Goal: Transaction & Acquisition: Subscribe to service/newsletter

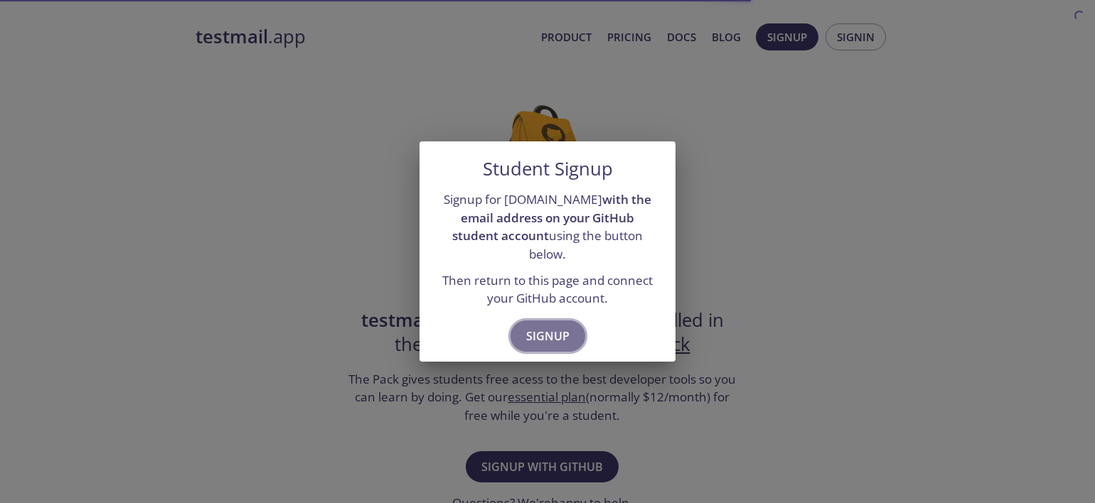
click at [540, 326] on span "Signup" at bounding box center [547, 336] width 43 height 20
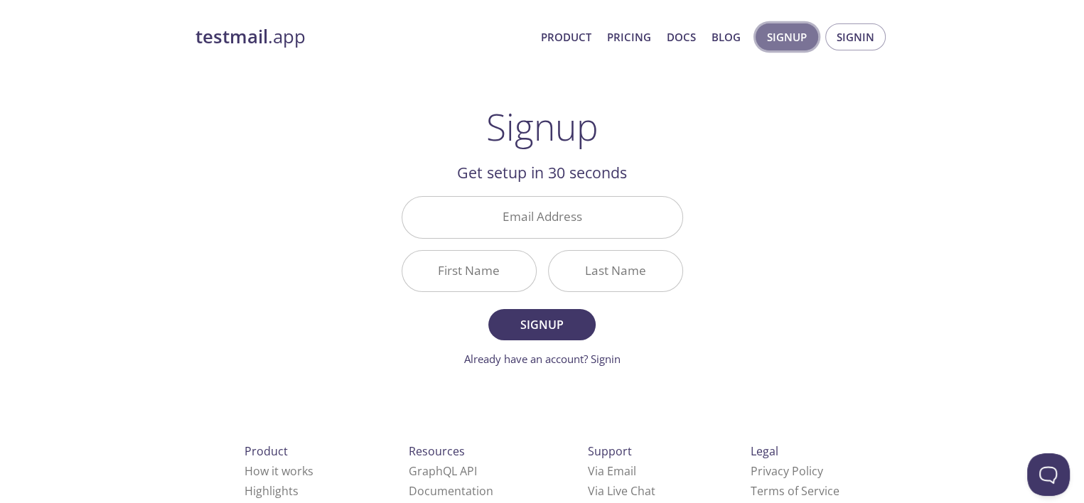
click at [786, 45] on span "Signup" at bounding box center [787, 37] width 40 height 18
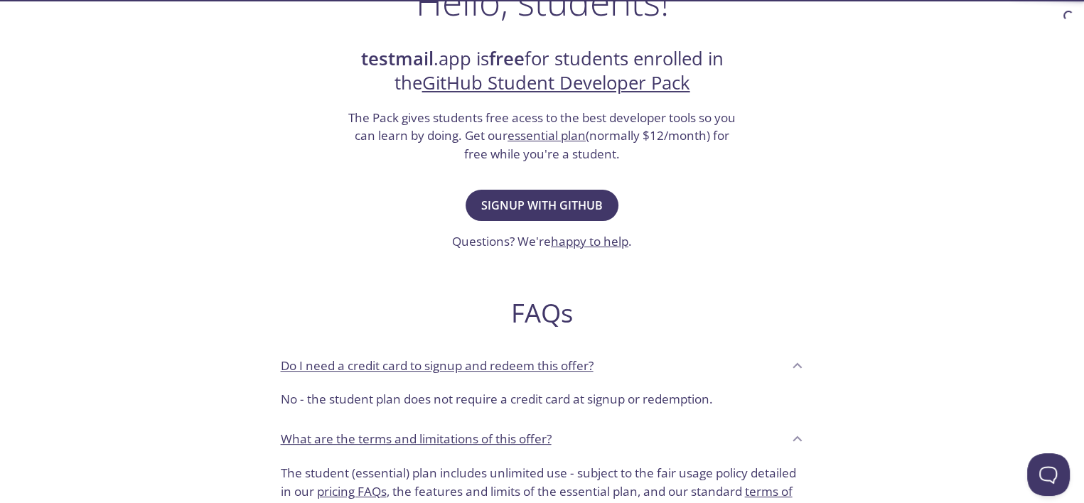
scroll to position [179, 0]
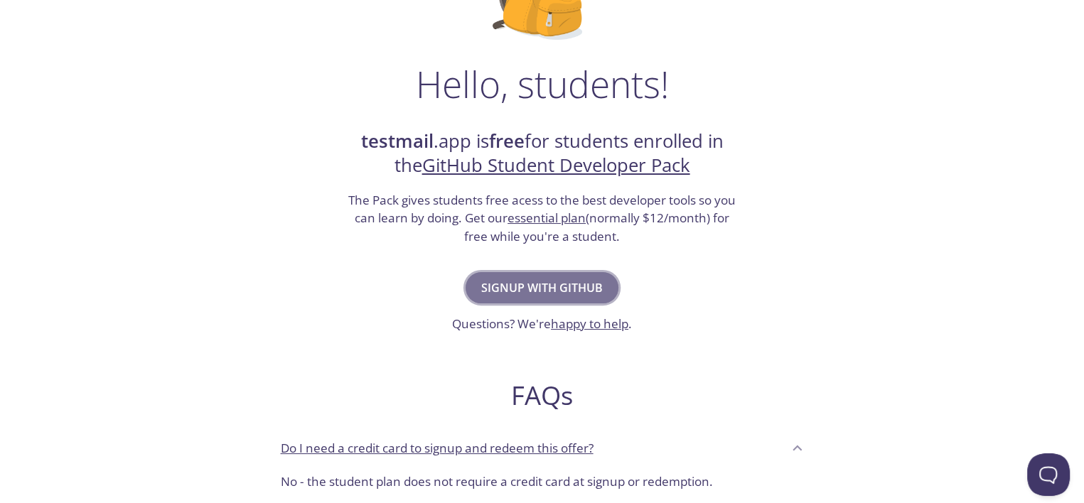
click at [543, 286] on span "Signup with GitHub" at bounding box center [542, 288] width 122 height 20
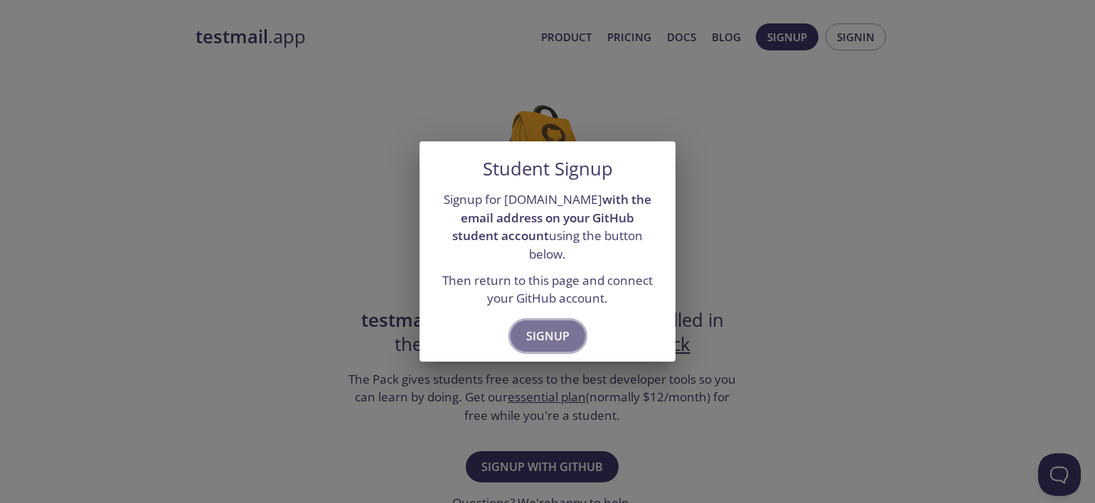
click at [548, 335] on span "Signup" at bounding box center [547, 336] width 43 height 20
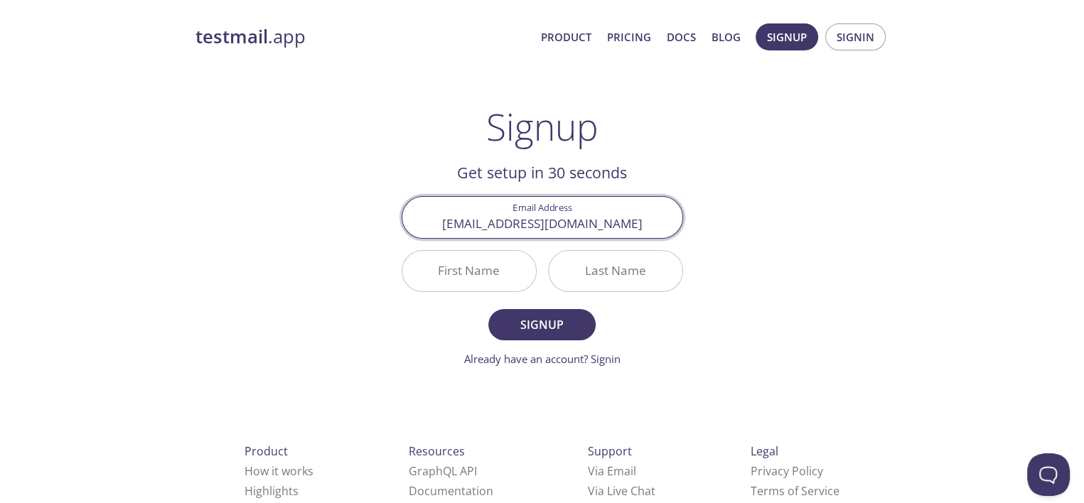
type input "[EMAIL_ADDRESS][DOMAIN_NAME]"
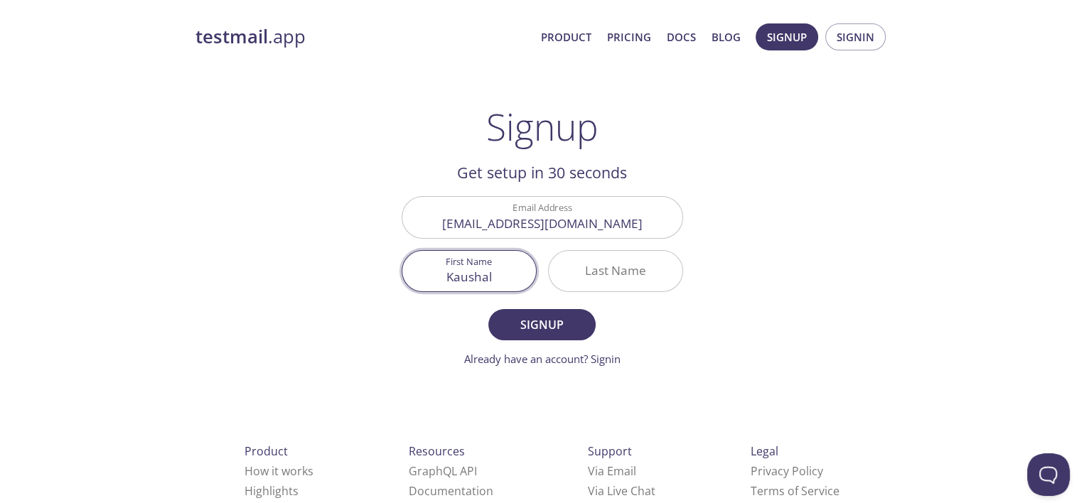
type input "Kaushal"
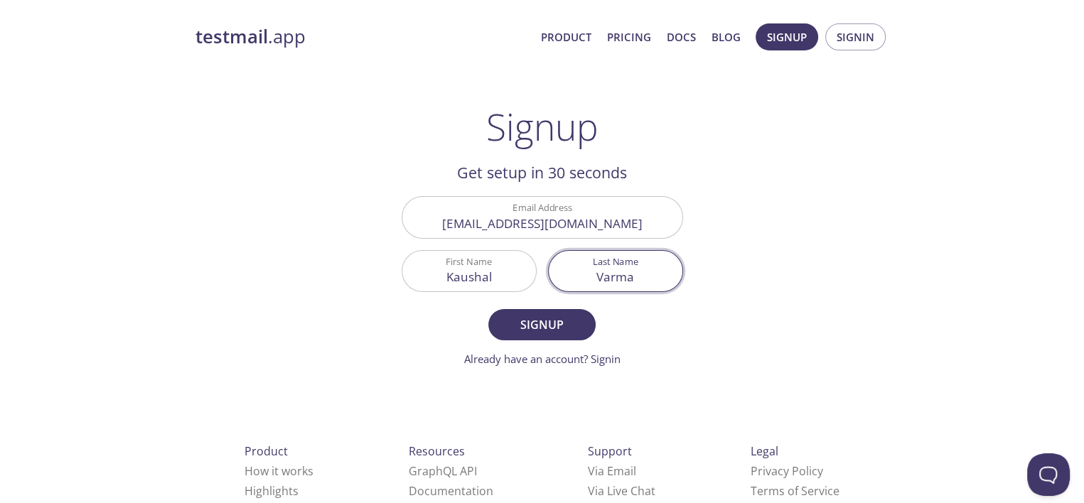
type input "Varma"
click at [489, 309] on button "Signup" at bounding box center [542, 324] width 107 height 31
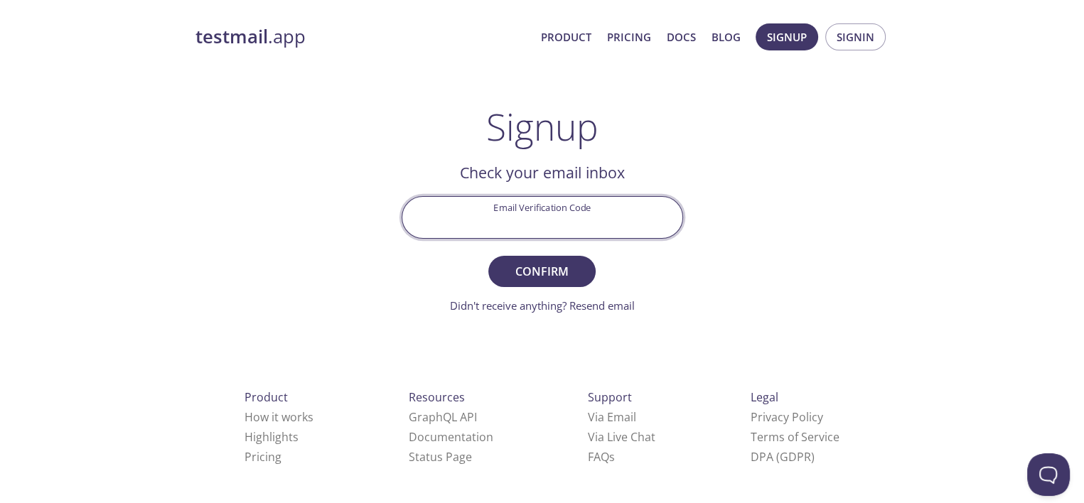
click at [511, 224] on input "Email Verification Code" at bounding box center [542, 217] width 280 height 41
paste input "DSJU17R"
type input "DSJU17R"
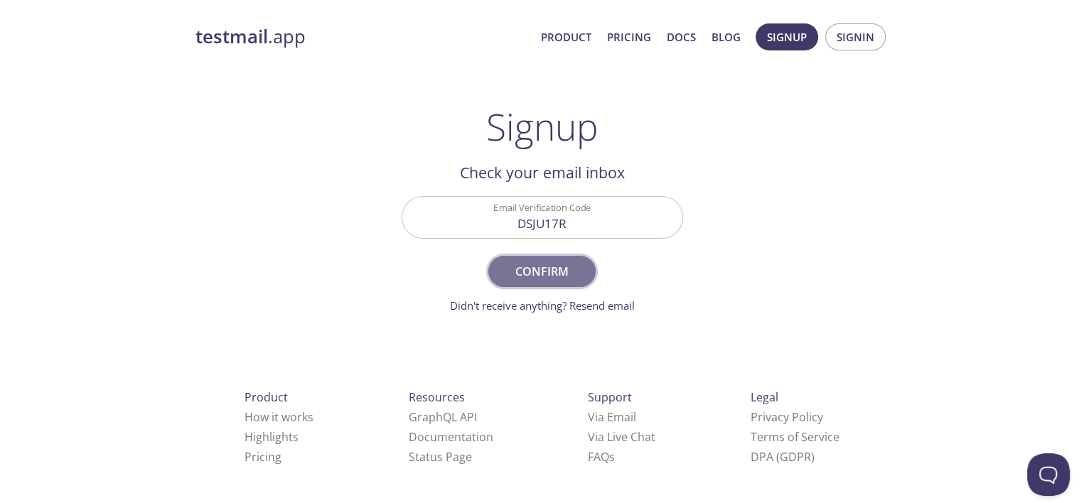
click at [589, 277] on button "Confirm" at bounding box center [542, 271] width 107 height 31
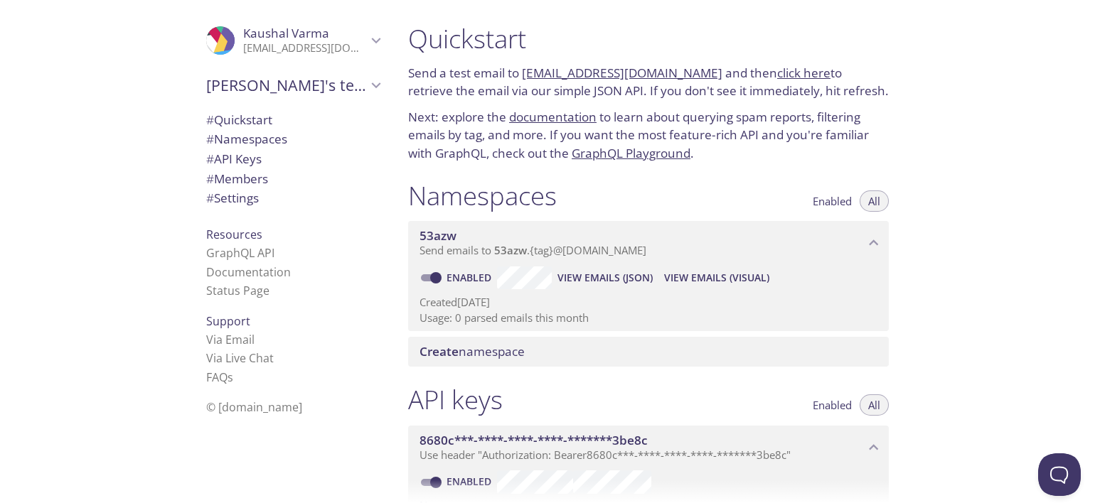
click at [585, 76] on link "53azw.test@inbox.testmail.app" at bounding box center [622, 73] width 201 height 16
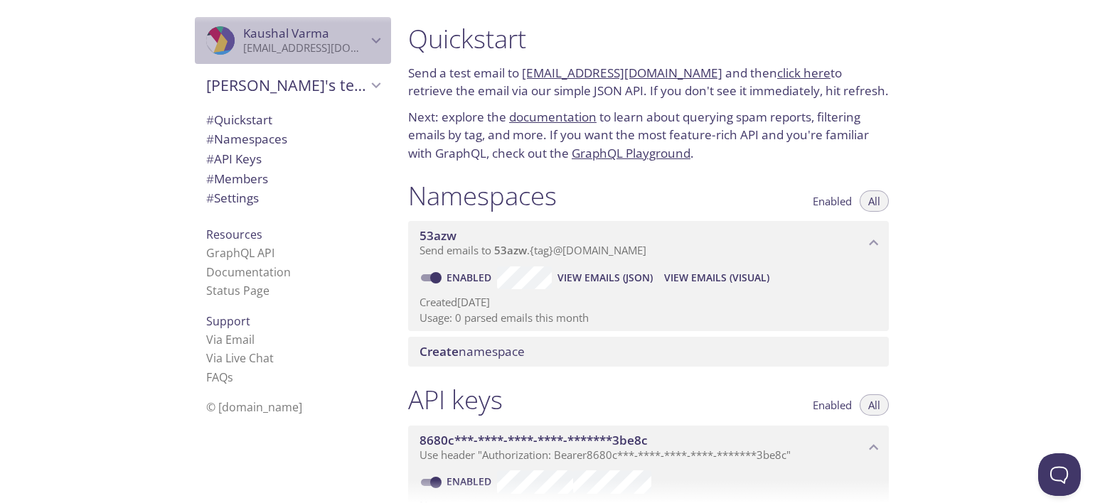
click at [368, 31] on div ".cls-1 { fill: #6d5ca8; } .cls-2 { fill: #3fc191; } .cls-3 { fill: #3b4752; } .…" at bounding box center [293, 40] width 196 height 47
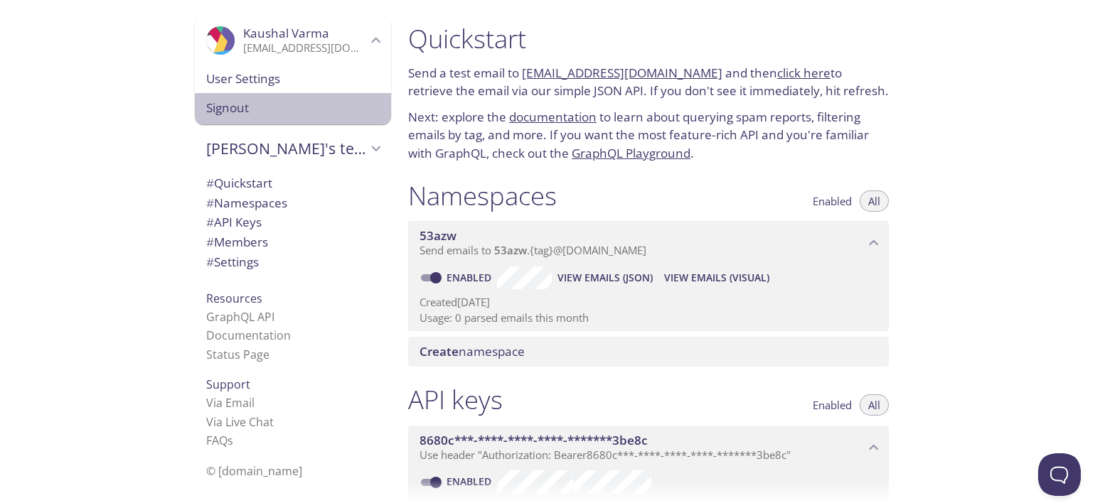
click at [277, 110] on span "Signout" at bounding box center [293, 108] width 174 height 18
